Goal: Task Accomplishment & Management: Use online tool/utility

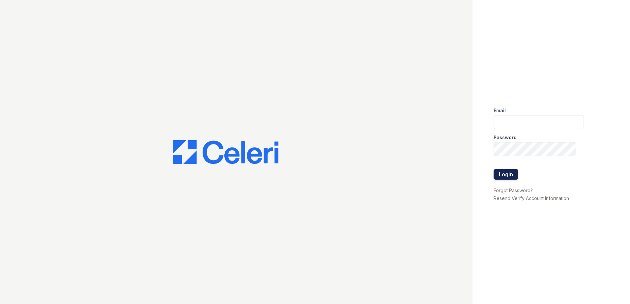
type input "renewparkone@trinity-pm.com"
click at [501, 173] on button "Login" at bounding box center [506, 174] width 25 height 11
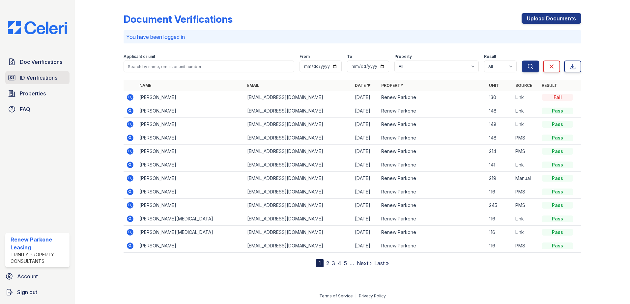
click at [49, 75] on span "ID Verifications" at bounding box center [39, 78] width 38 height 8
